Goal: Find specific page/section: Find specific page/section

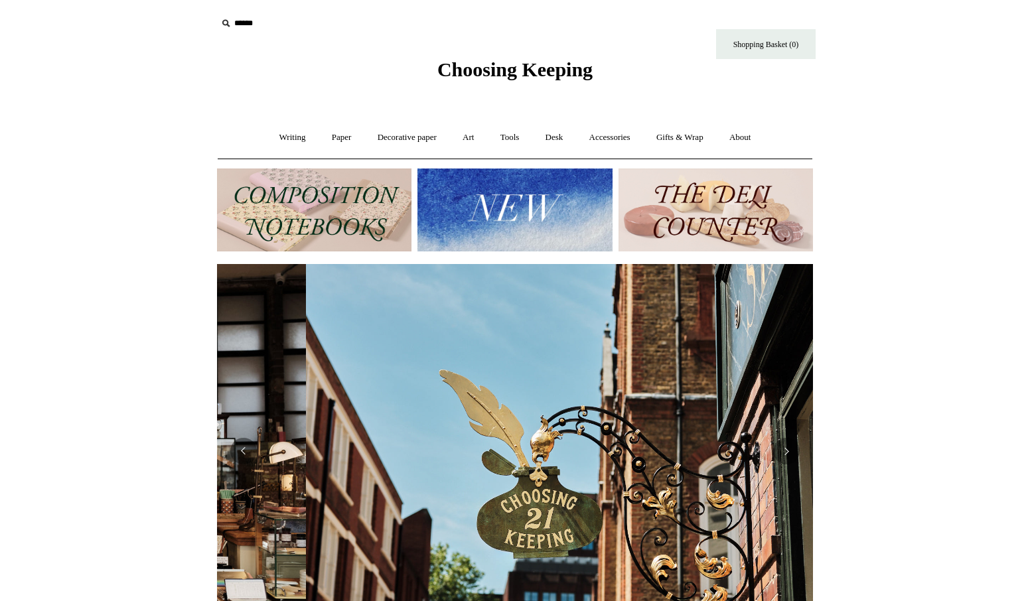
scroll to position [0, 596]
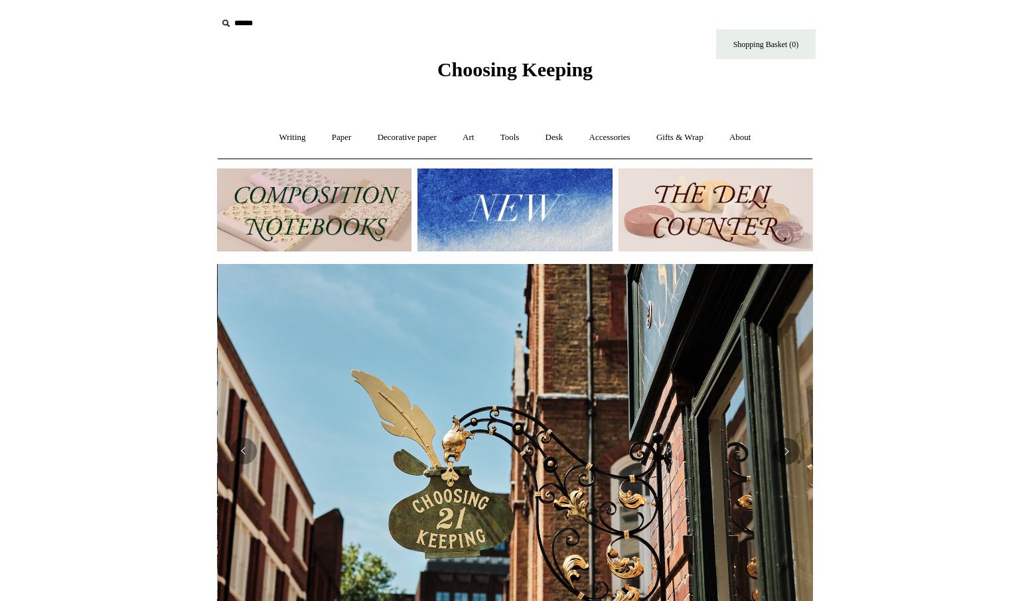
click at [508, 200] on img at bounding box center [515, 210] width 195 height 83
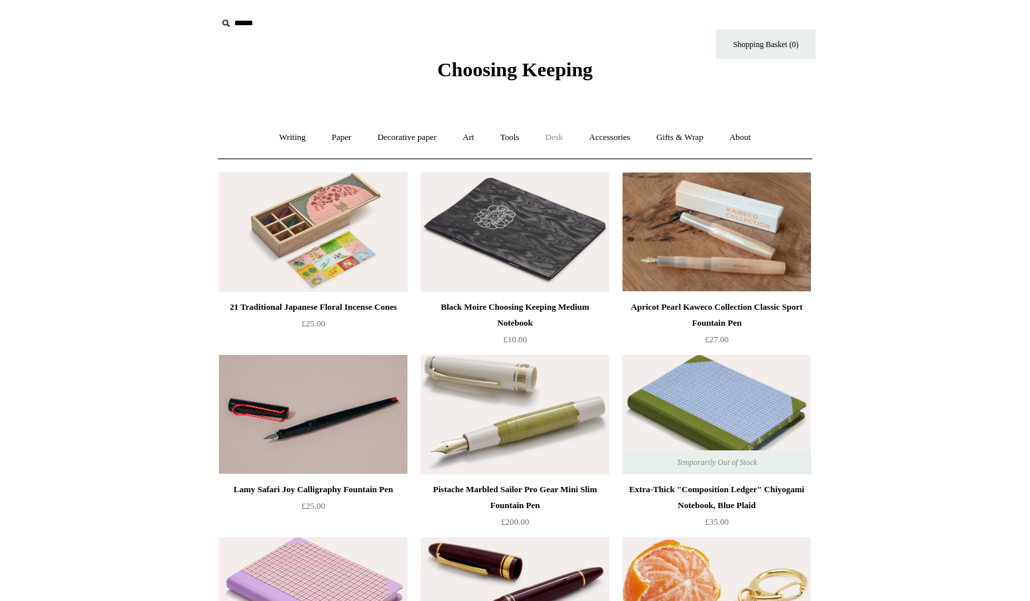
click at [552, 136] on link "Desk +" at bounding box center [555, 137] width 42 height 35
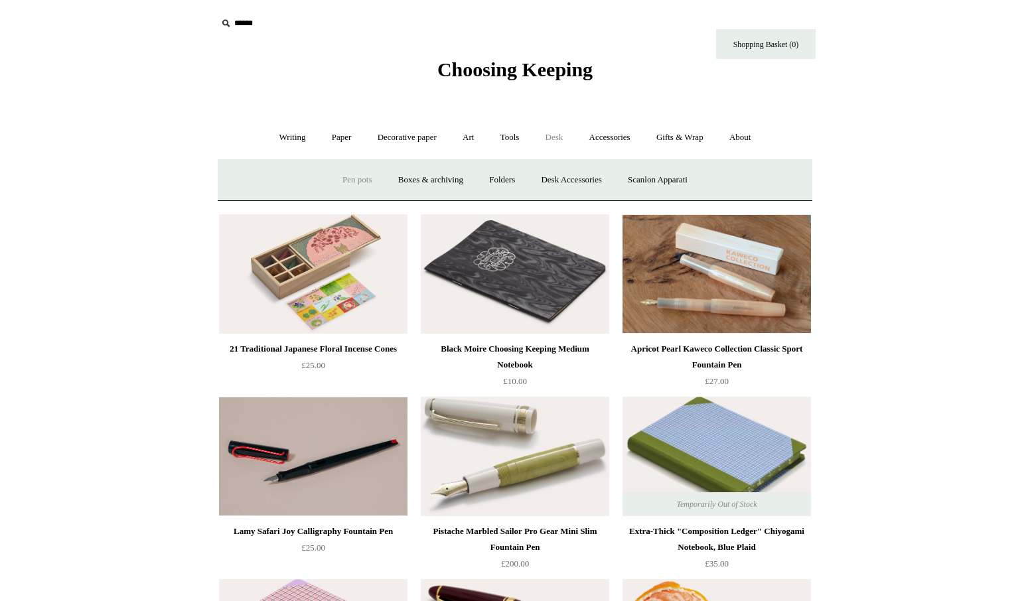
click at [352, 177] on link "Pen pots" at bounding box center [357, 180] width 53 height 35
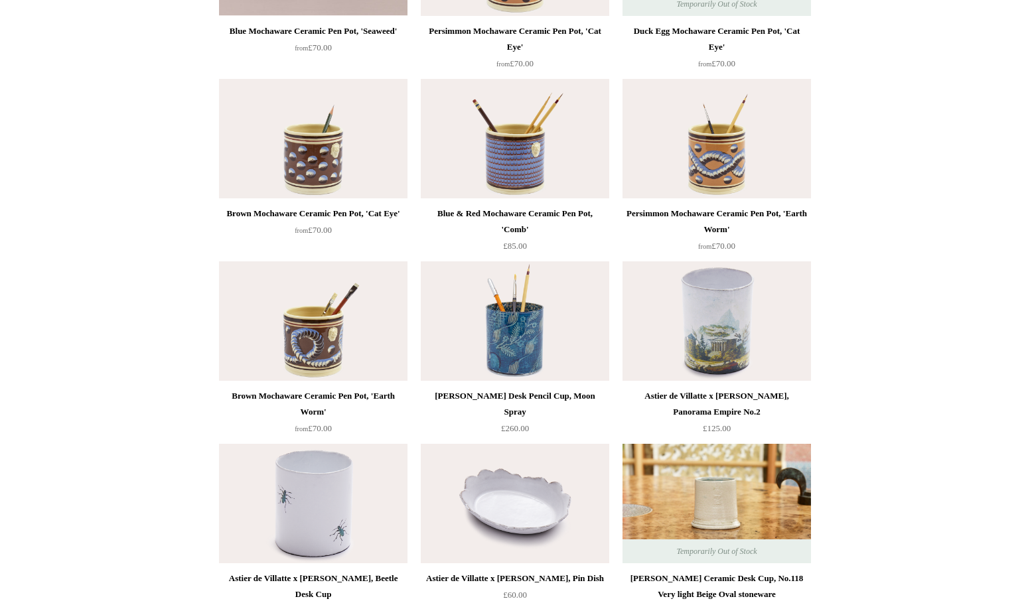
scroll to position [1017, 0]
